Goal: Task Accomplishment & Management: Manage account settings

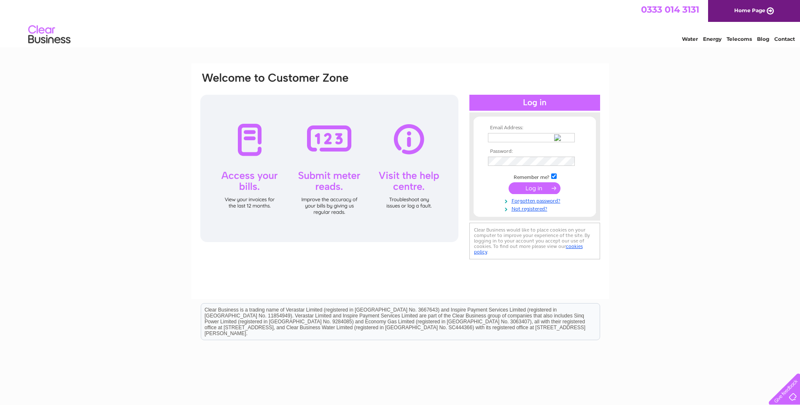
type input "[EMAIL_ADDRESS][DOMAIN_NAME]"
click at [532, 191] on input "submit" at bounding box center [534, 188] width 52 height 12
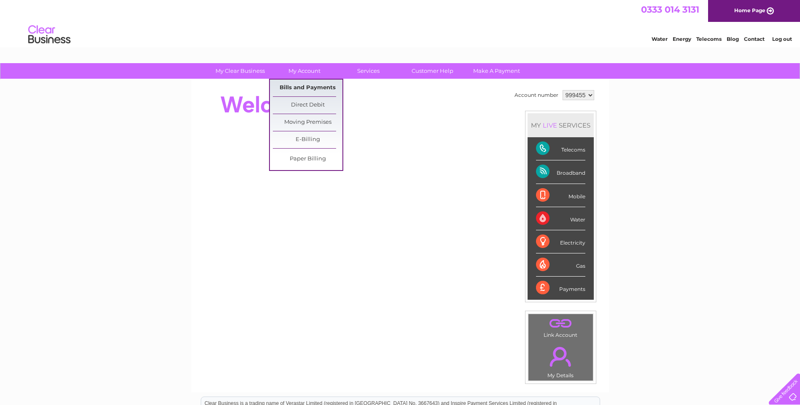
click at [304, 85] on link "Bills and Payments" at bounding box center [308, 88] width 70 height 17
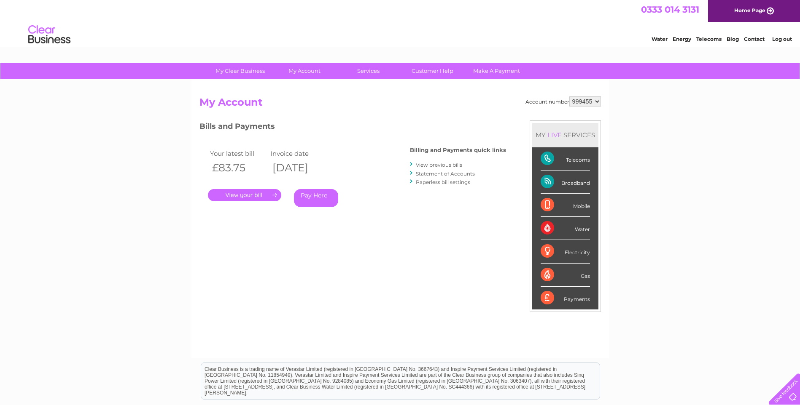
click at [435, 166] on link "View previous bills" at bounding box center [439, 165] width 46 height 6
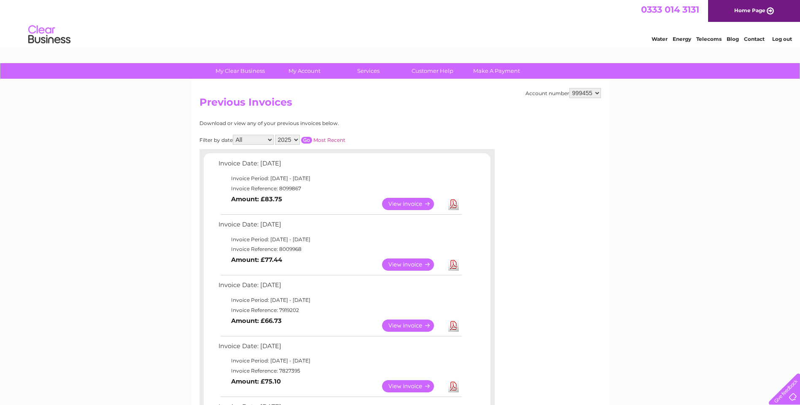
click at [410, 200] on link "View" at bounding box center [413, 204] width 62 height 12
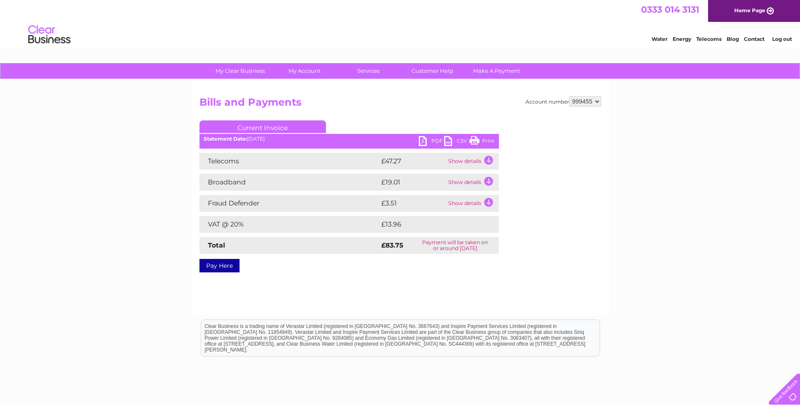
click at [435, 142] on link "PDF" at bounding box center [431, 142] width 25 height 12
click at [783, 38] on link "Log out" at bounding box center [782, 39] width 20 height 6
